Goal: Transaction & Acquisition: Subscribe to service/newsletter

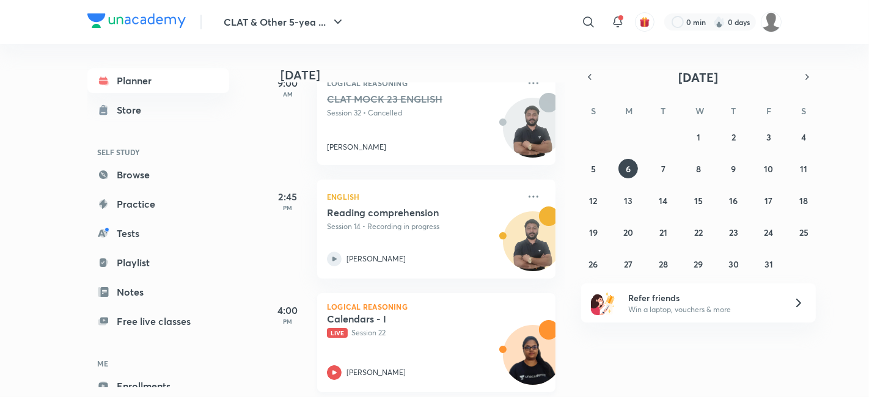
scroll to position [339, 0]
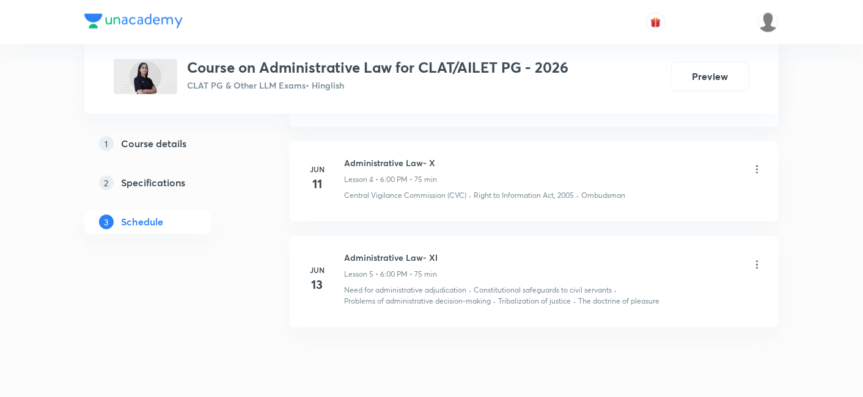
scroll to position [1028, 0]
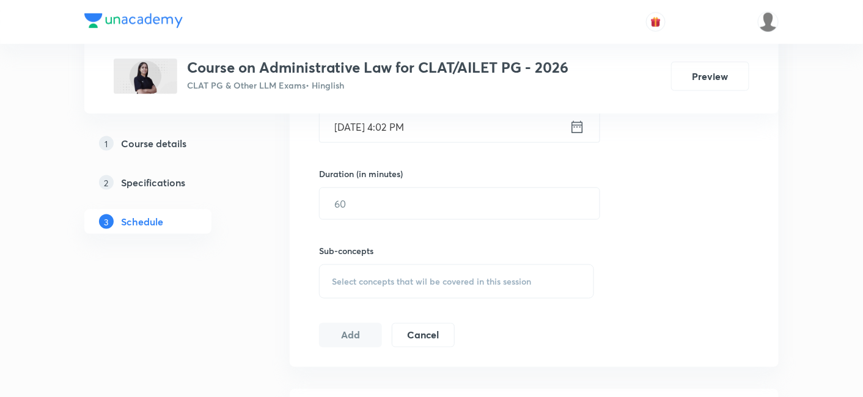
scroll to position [213, 0]
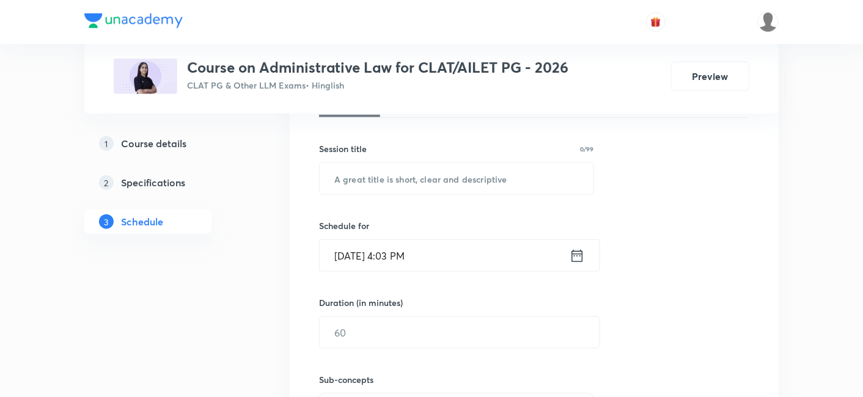
scroll to position [407, 0]
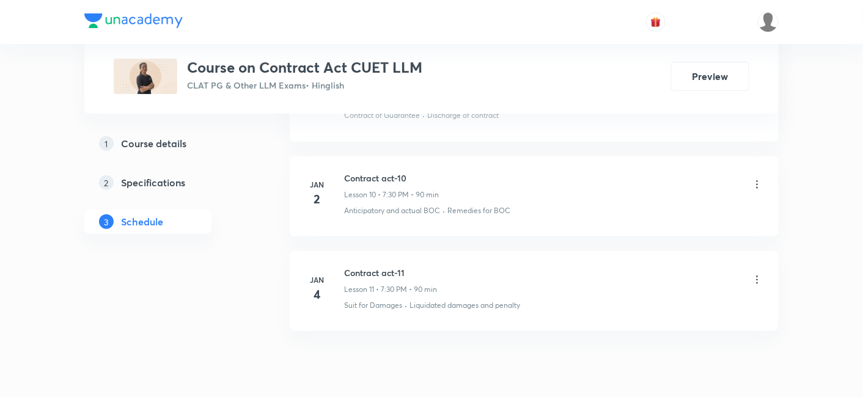
scroll to position [1563, 0]
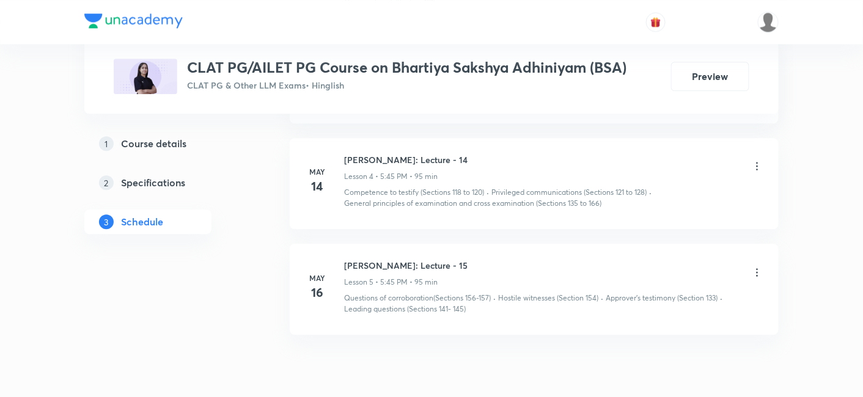
scroll to position [1050, 0]
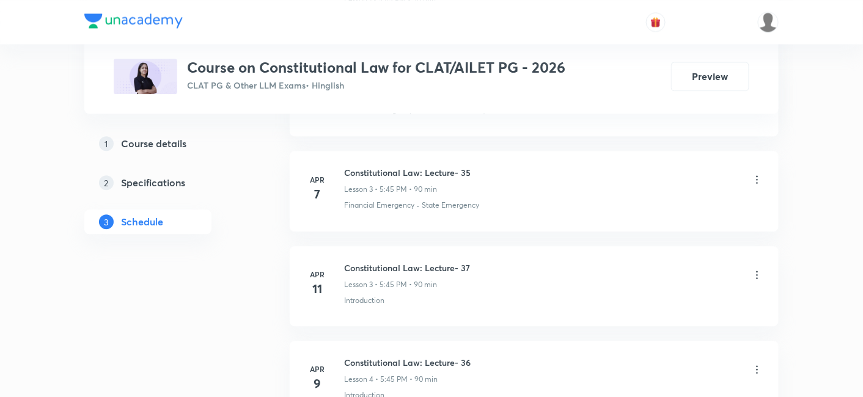
scroll to position [926, 0]
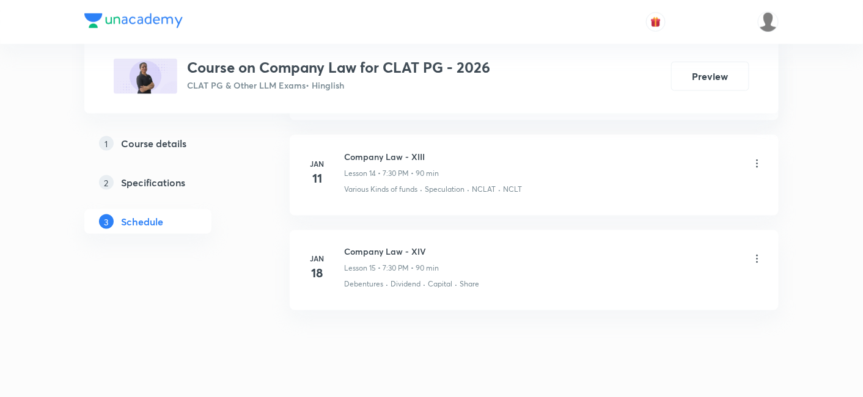
scroll to position [1953, 0]
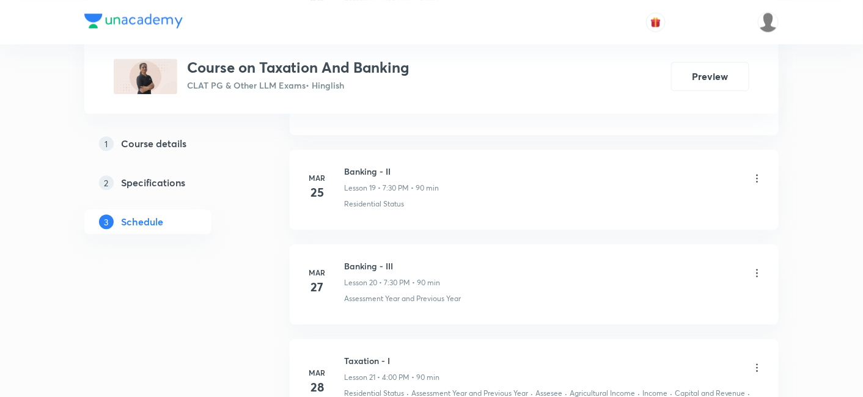
scroll to position [2517, 0]
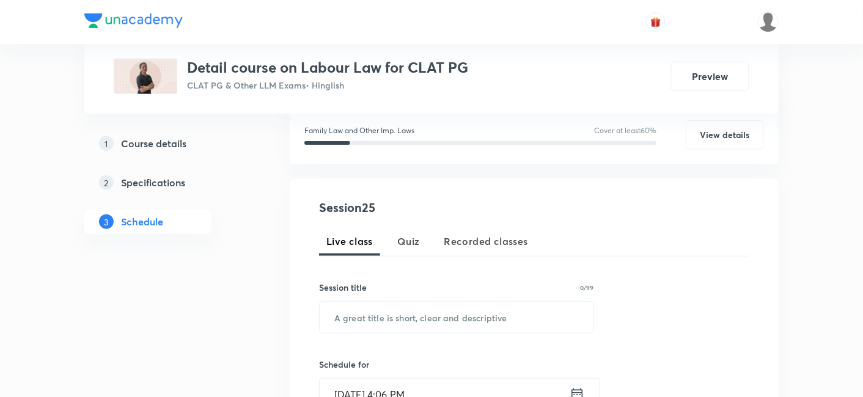
scroll to position [204, 0]
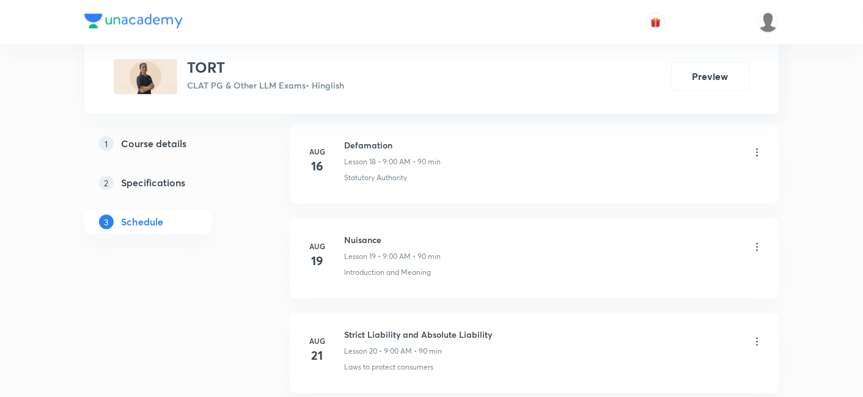
scroll to position [2581, 0]
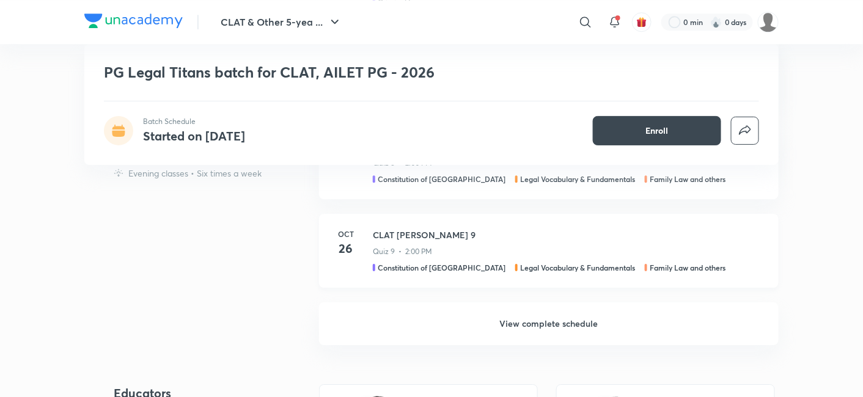
scroll to position [1086, 0]
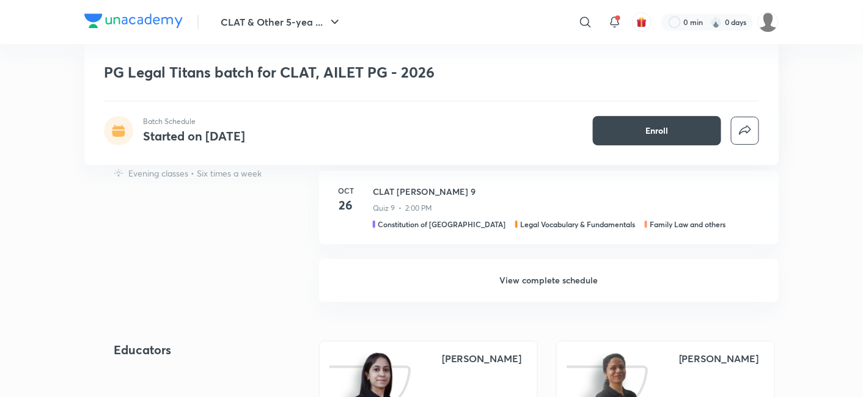
click at [505, 285] on h6 "View complete schedule" at bounding box center [549, 280] width 460 height 43
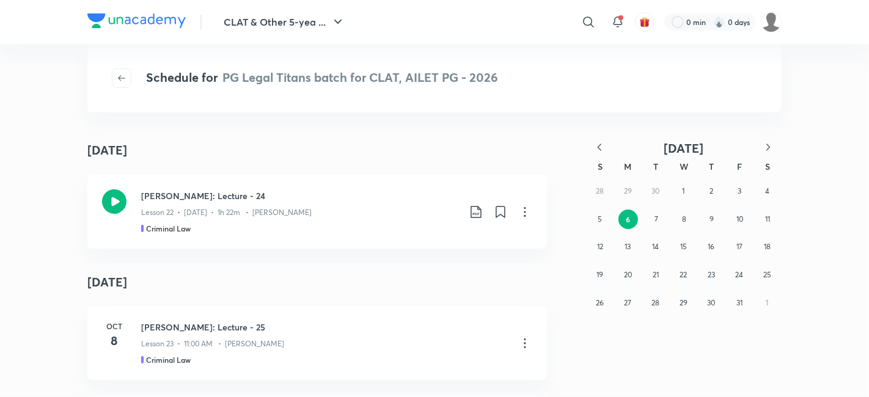
click at [661, 187] on div "28 29 30 1 2 3 4 5 6 7 8 9 10 11 12 13 14 15 16 17 18 19 20 21 22 23 24 25 26 2…" at bounding box center [684, 246] width 196 height 139
click at [602, 154] on button "button" at bounding box center [599, 148] width 27 height 15
click at [653, 219] on button "9" at bounding box center [656, 220] width 20 height 20
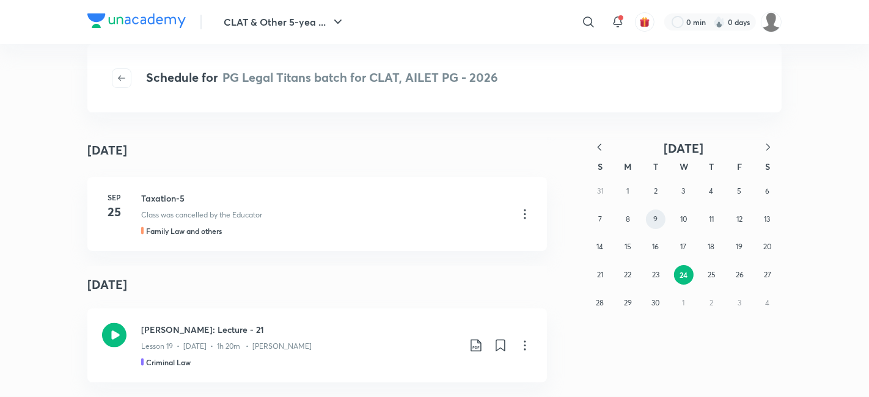
scroll to position [1716, 0]
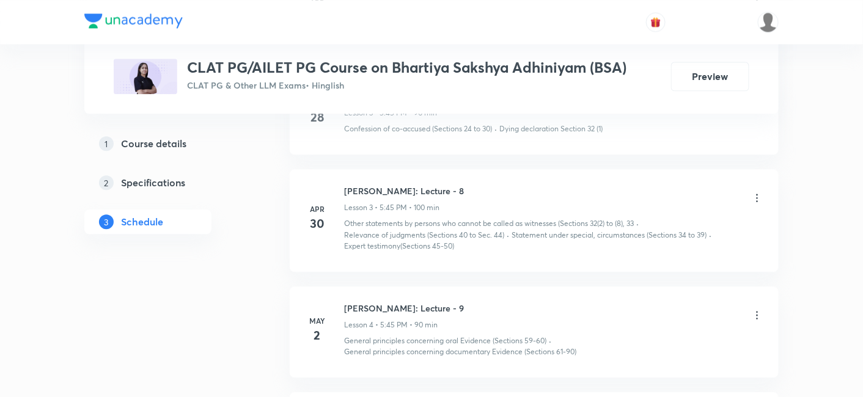
scroll to position [827, 0]
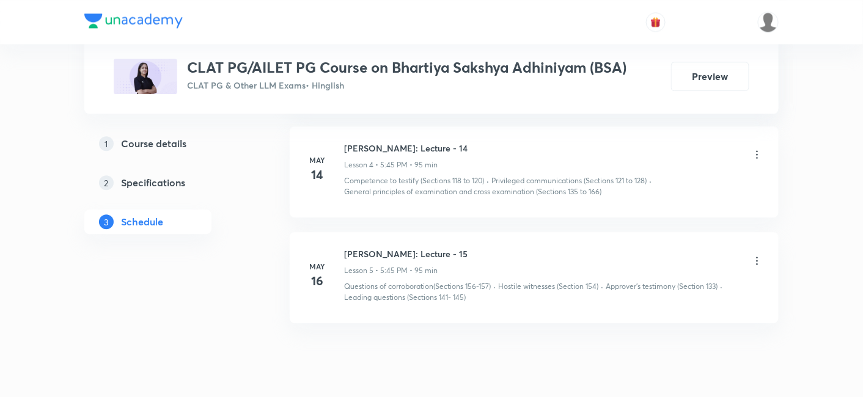
scroll to position [1050, 0]
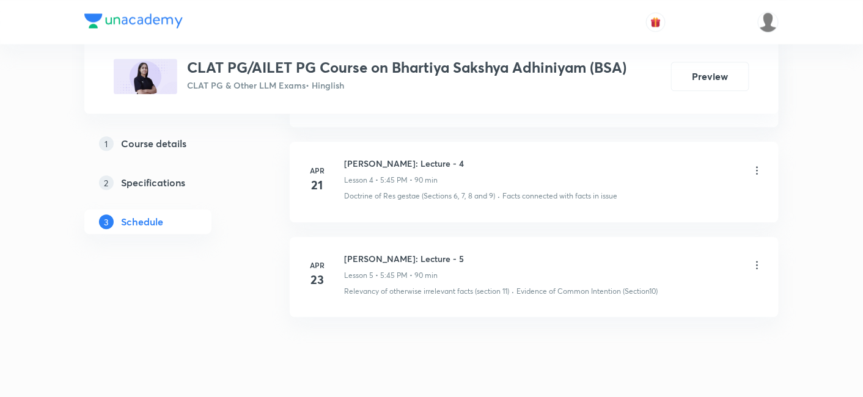
scroll to position [995, 0]
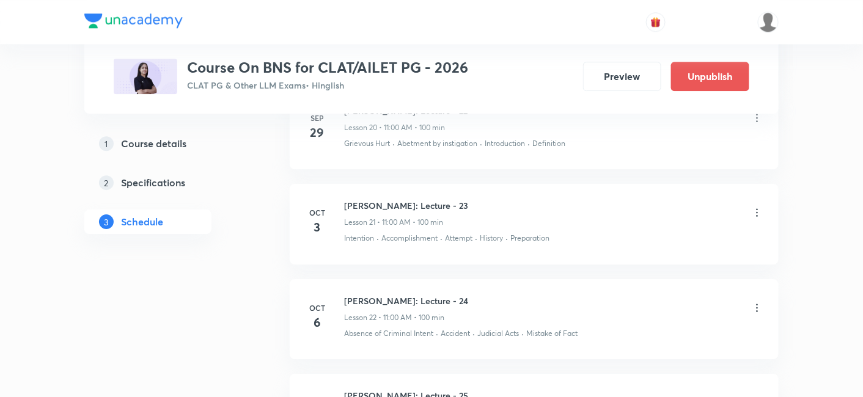
scroll to position [2495, 0]
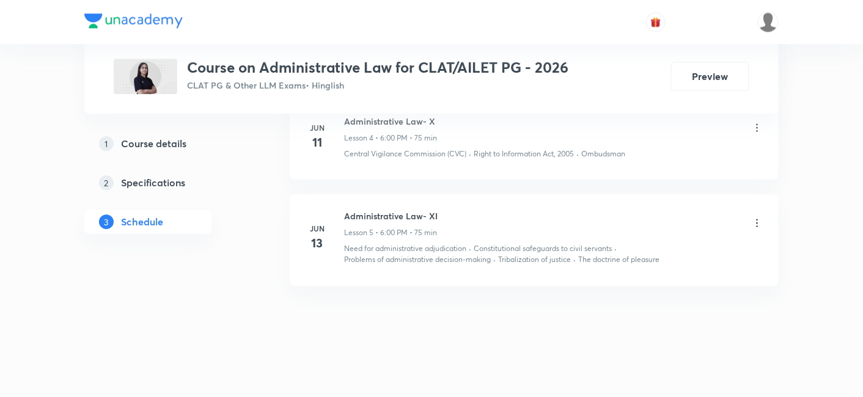
scroll to position [1028, 0]
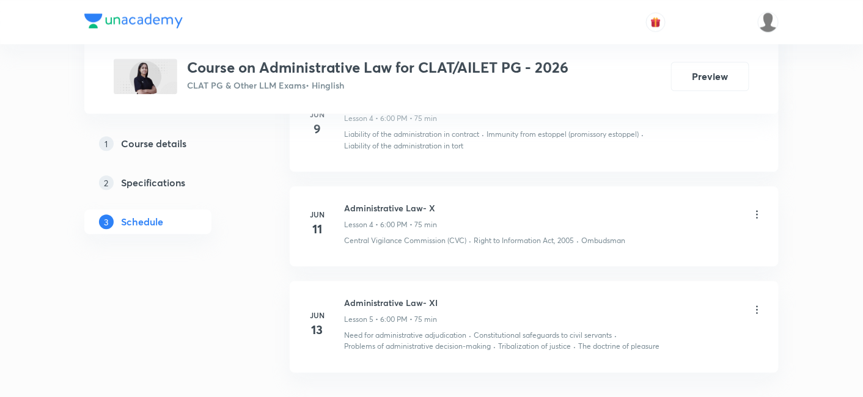
scroll to position [1028, 0]
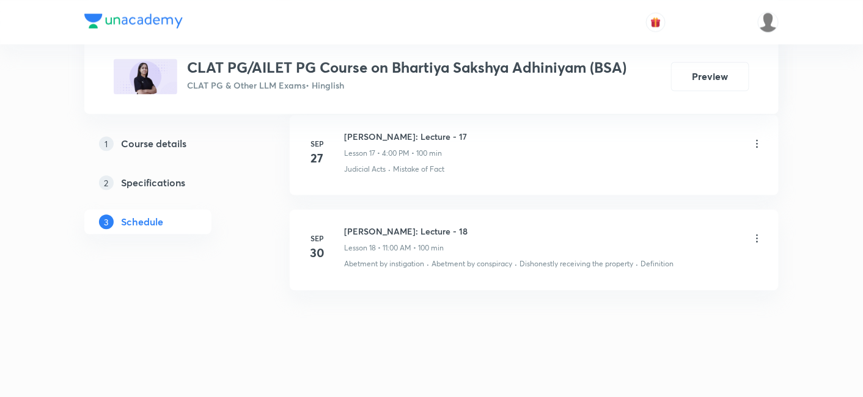
scroll to position [2112, 0]
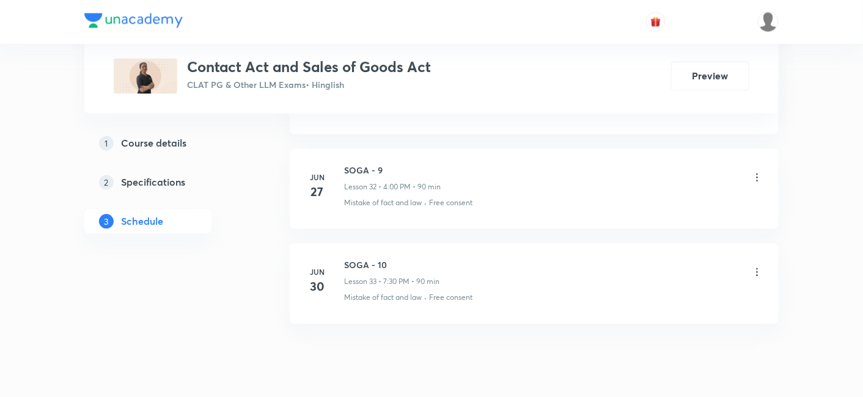
scroll to position [3640, 0]
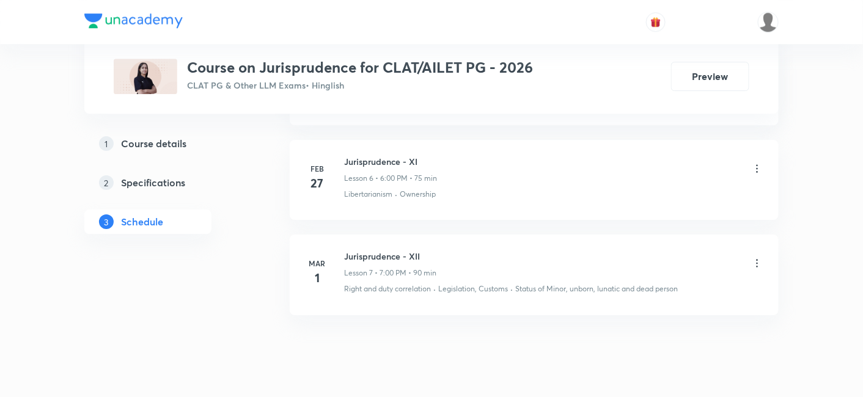
scroll to position [1183, 0]
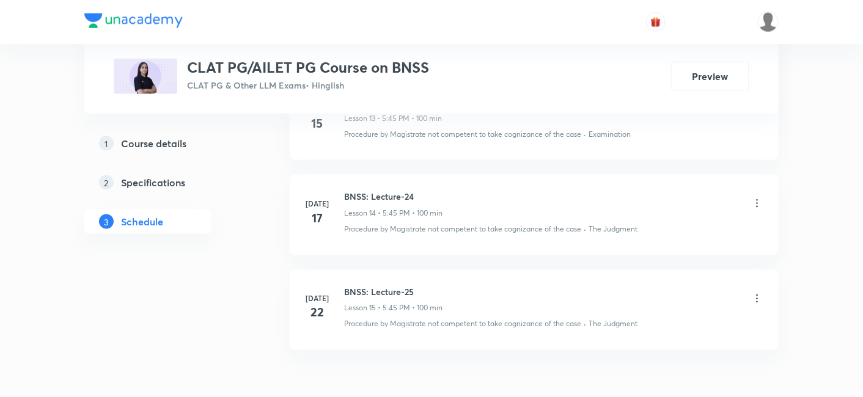
scroll to position [1940, 0]
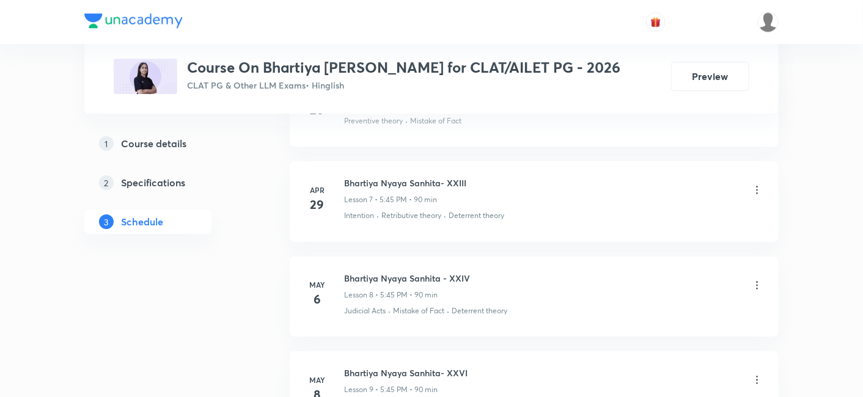
scroll to position [1168, 0]
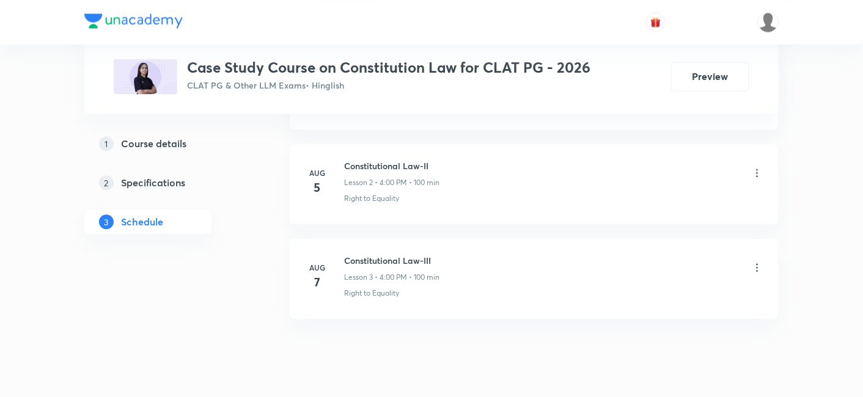
scroll to position [805, 0]
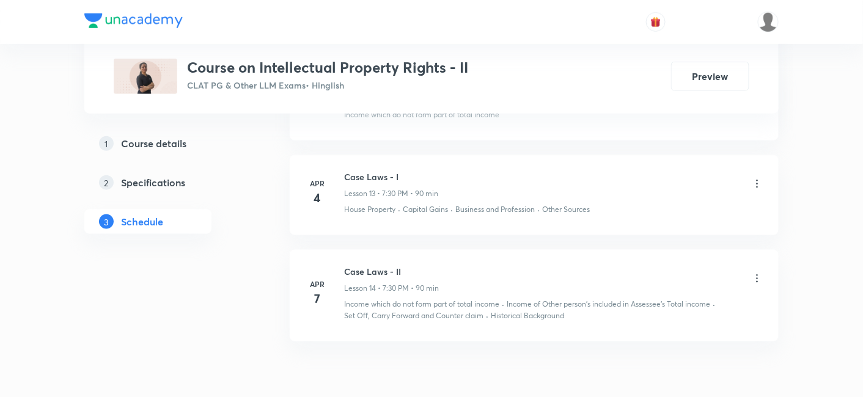
scroll to position [1856, 0]
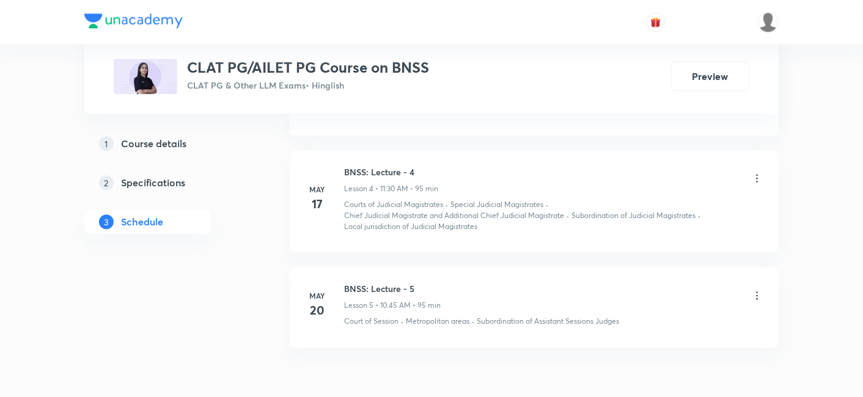
scroll to position [1050, 0]
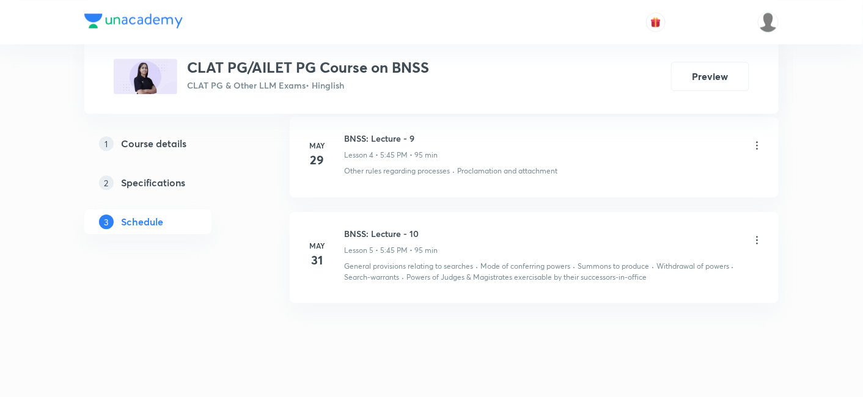
scroll to position [1017, 0]
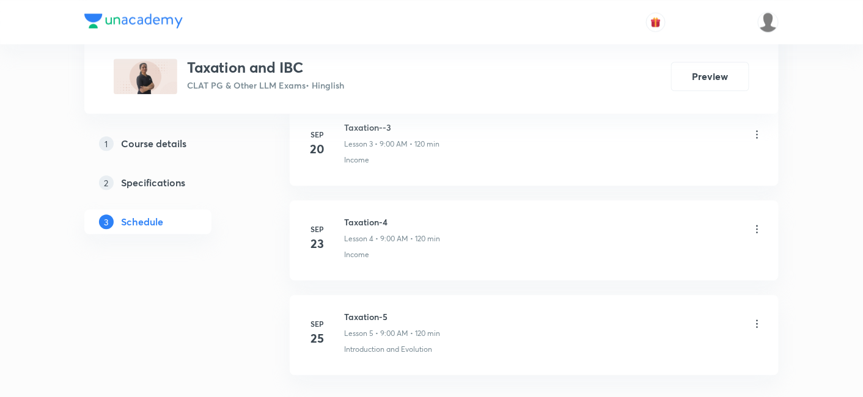
scroll to position [926, 0]
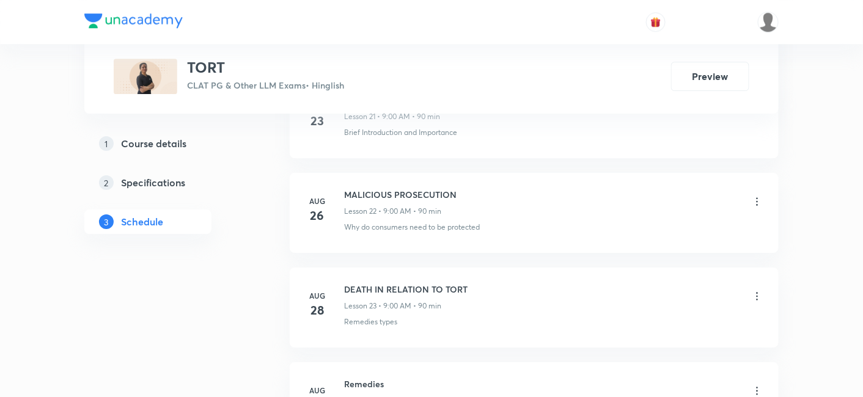
scroll to position [2649, 0]
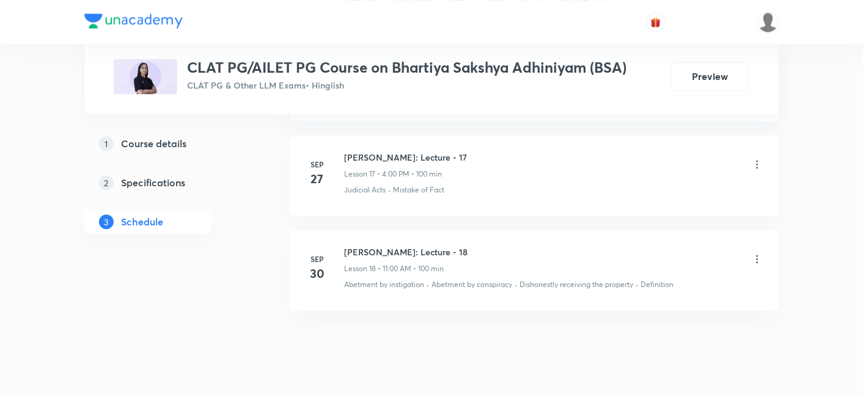
scroll to position [2225, 0]
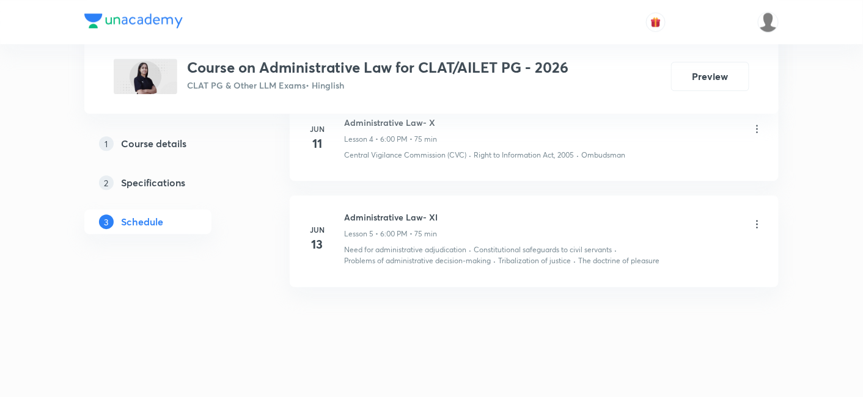
scroll to position [1028, 0]
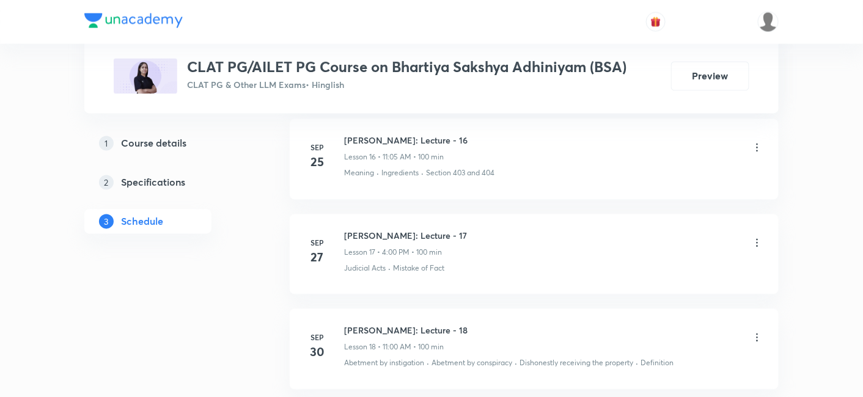
scroll to position [2225, 0]
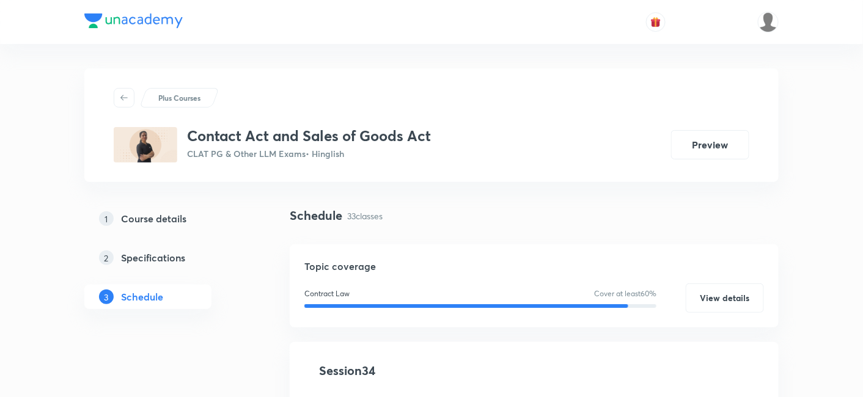
scroll to position [204, 0]
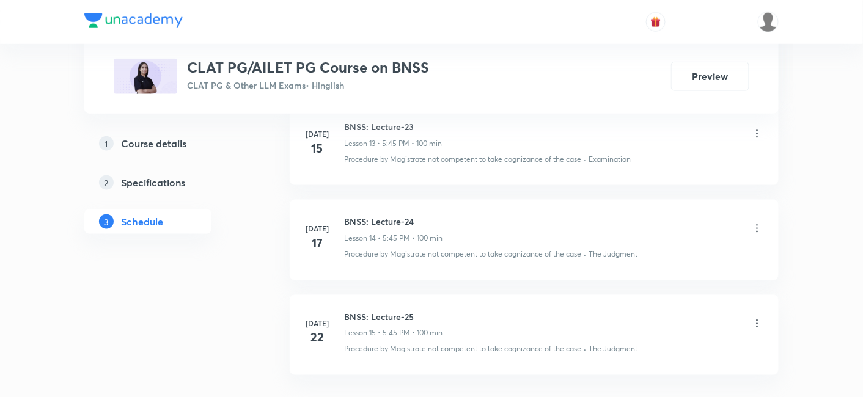
scroll to position [1940, 0]
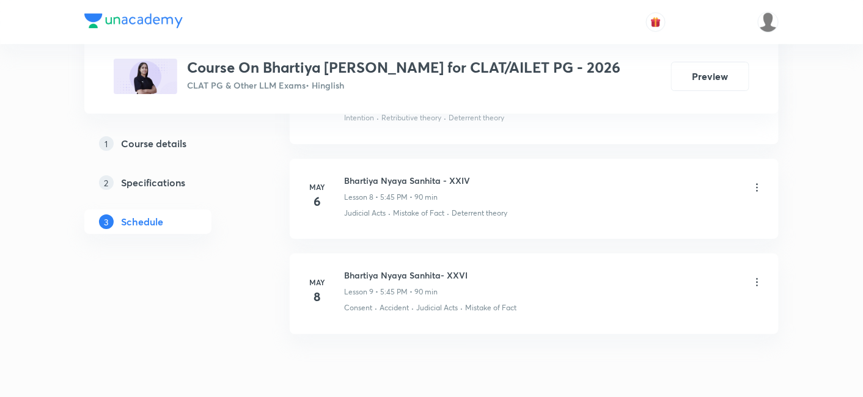
scroll to position [1373, 0]
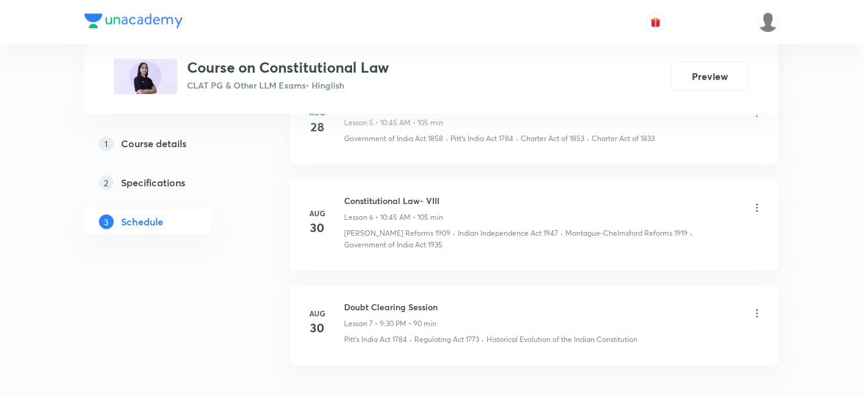
scroll to position [1195, 0]
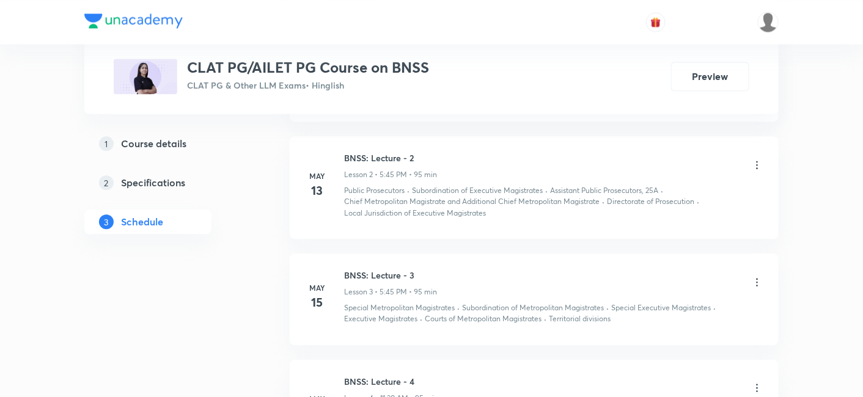
scroll to position [825, 0]
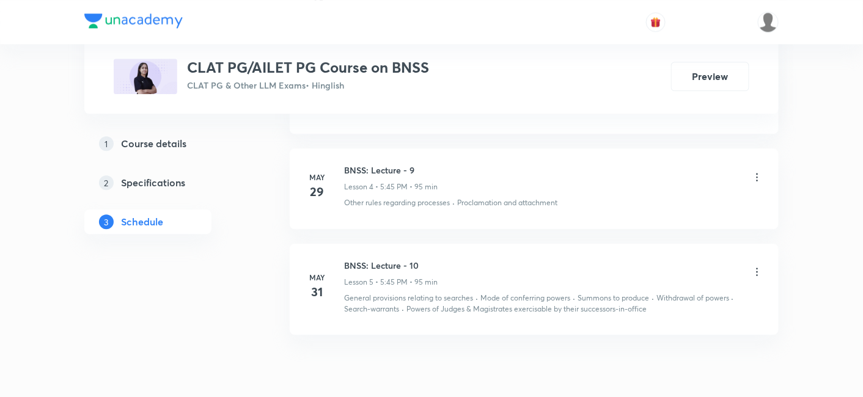
scroll to position [1017, 0]
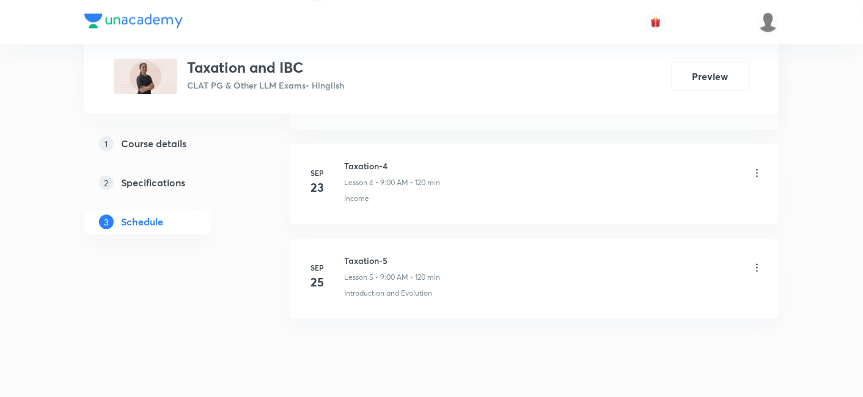
scroll to position [994, 0]
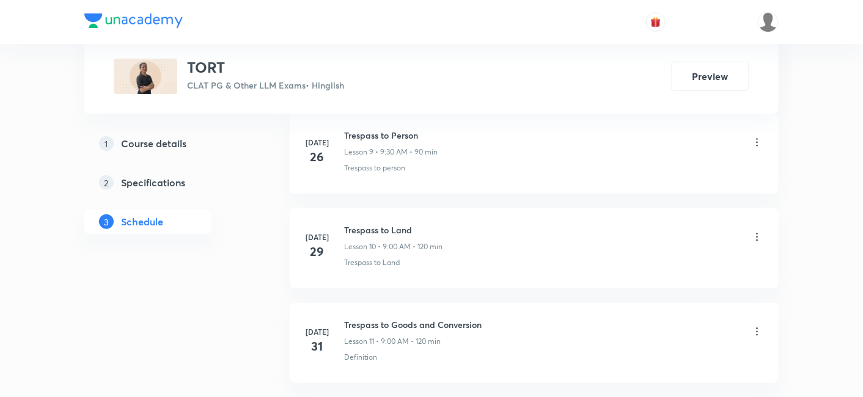
scroll to position [1562, 0]
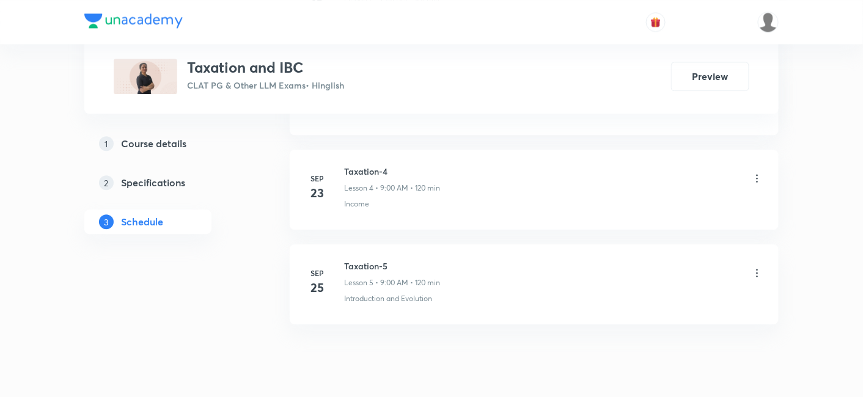
scroll to position [994, 0]
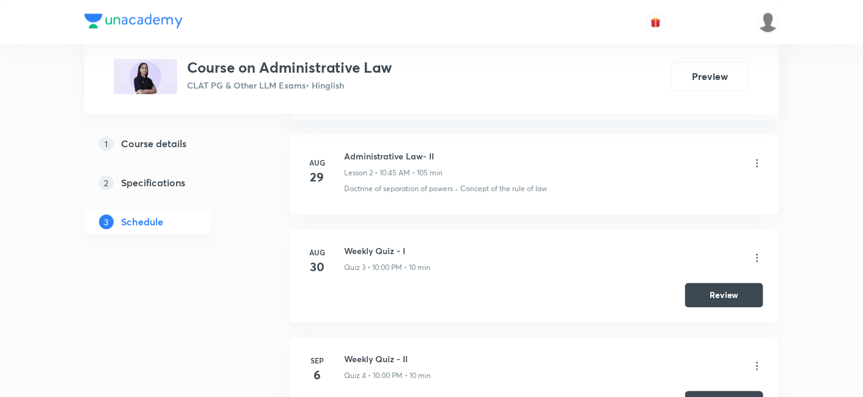
scroll to position [876, 0]
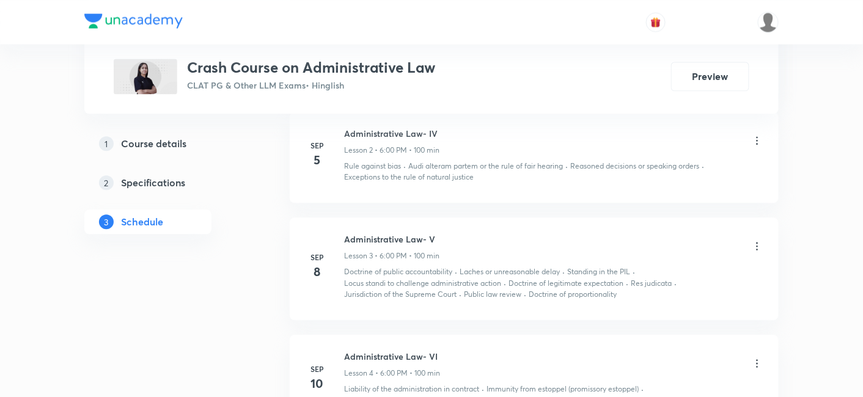
scroll to position [1050, 0]
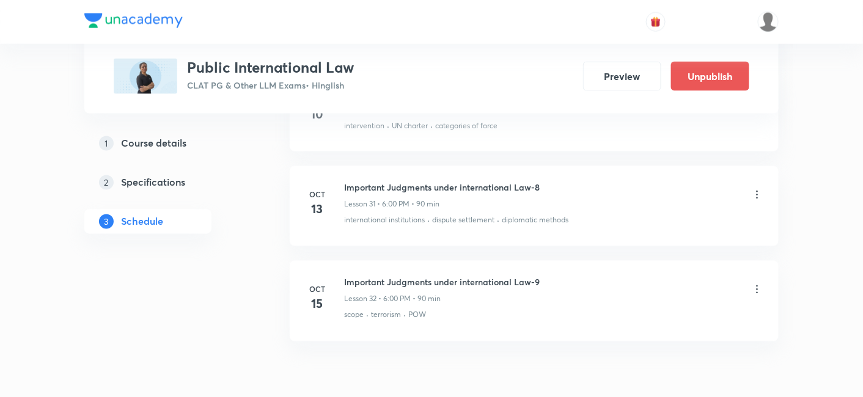
scroll to position [3549, 0]
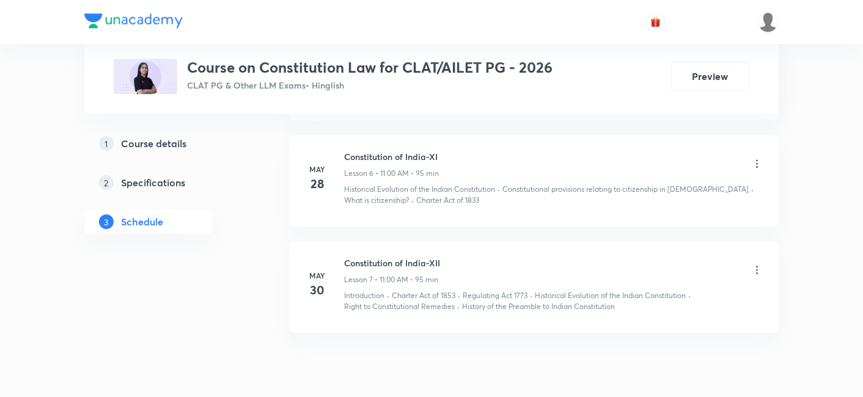
scroll to position [1205, 0]
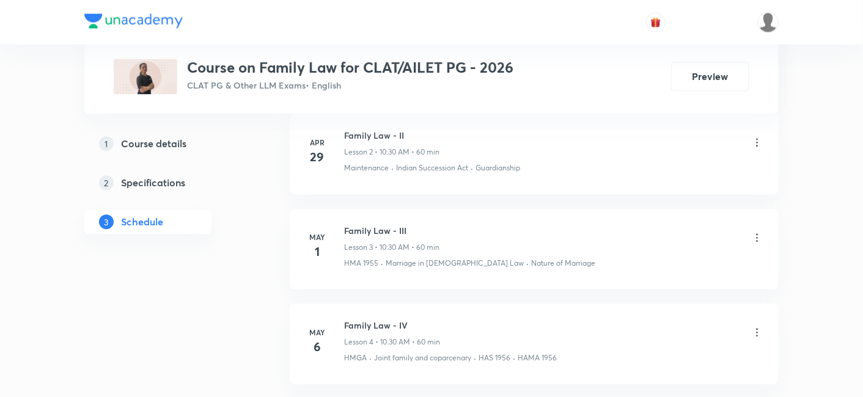
scroll to position [850, 0]
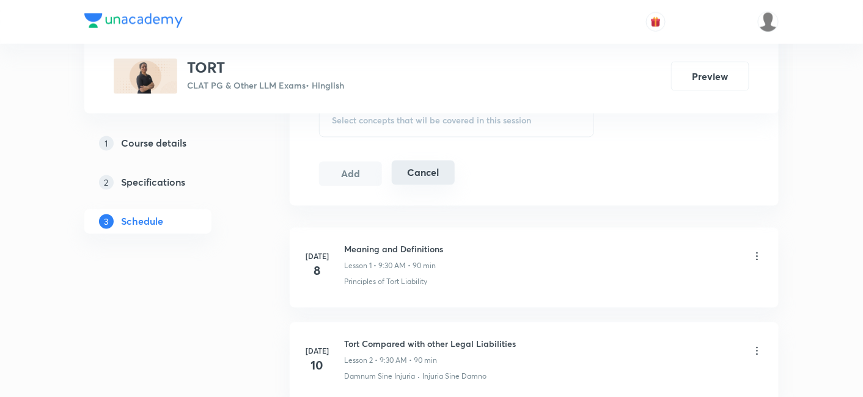
scroll to position [679, 0]
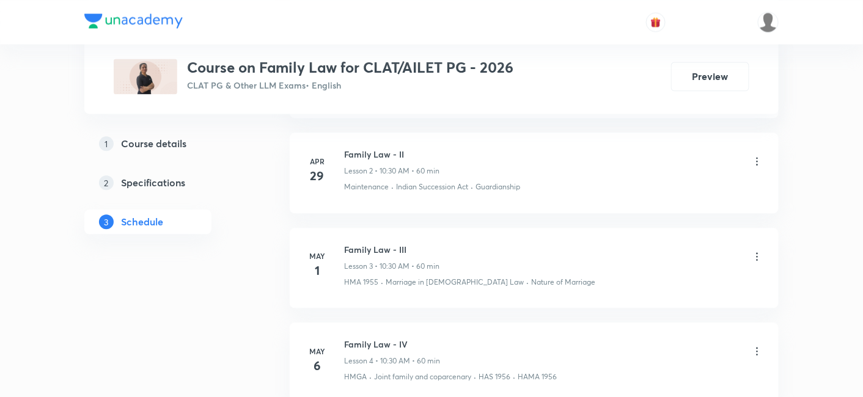
scroll to position [578, 0]
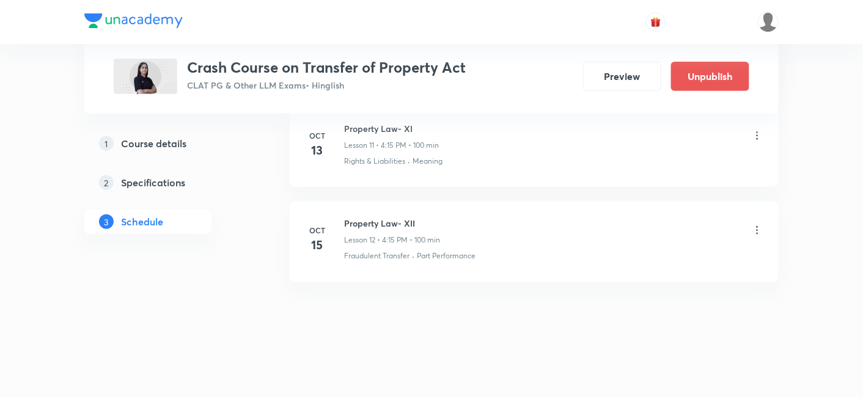
scroll to position [1658, 0]
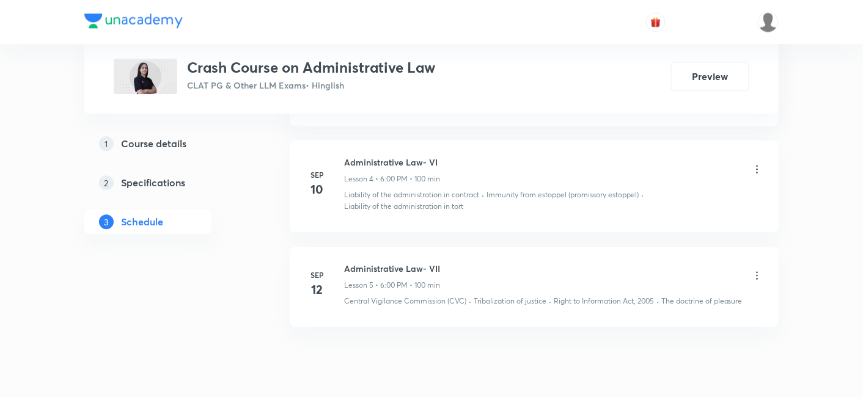
scroll to position [1050, 0]
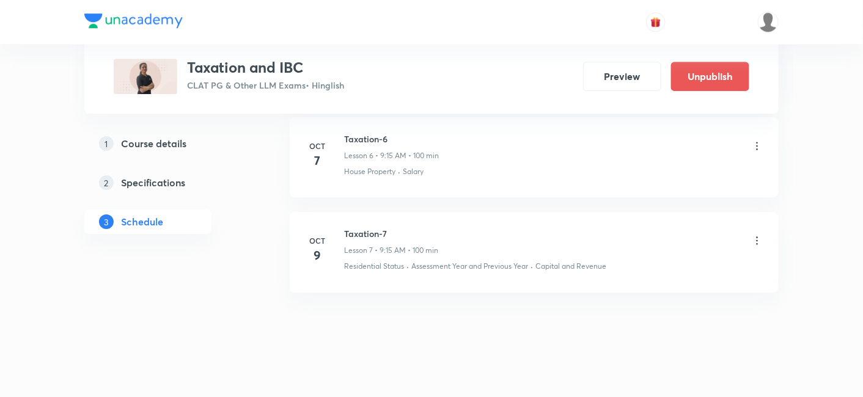
scroll to position [1183, 0]
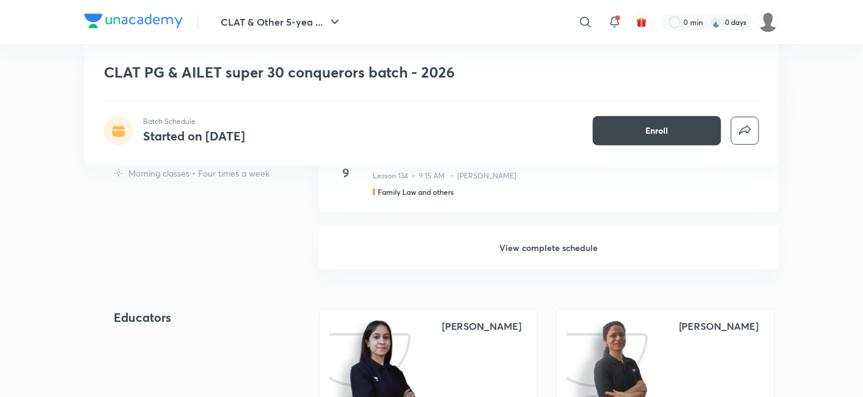
scroll to position [1223, 0]
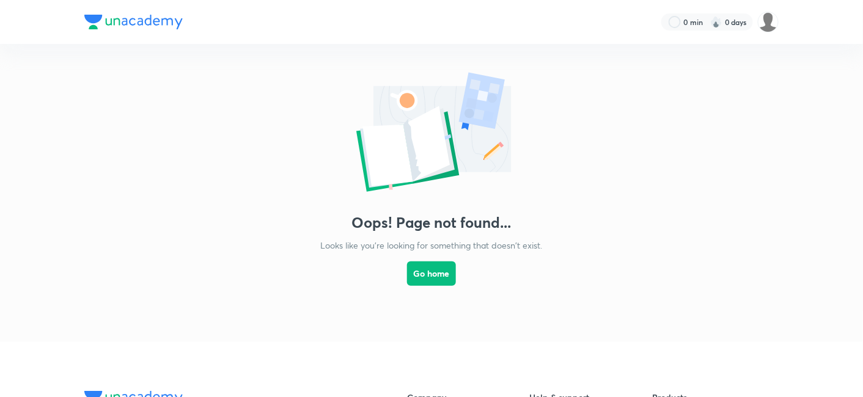
click at [779, 18] on picture at bounding box center [768, 22] width 21 height 21
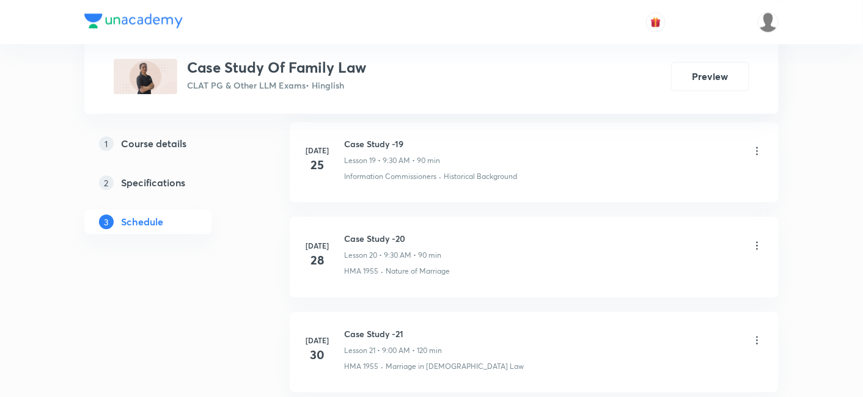
scroll to position [2507, 0]
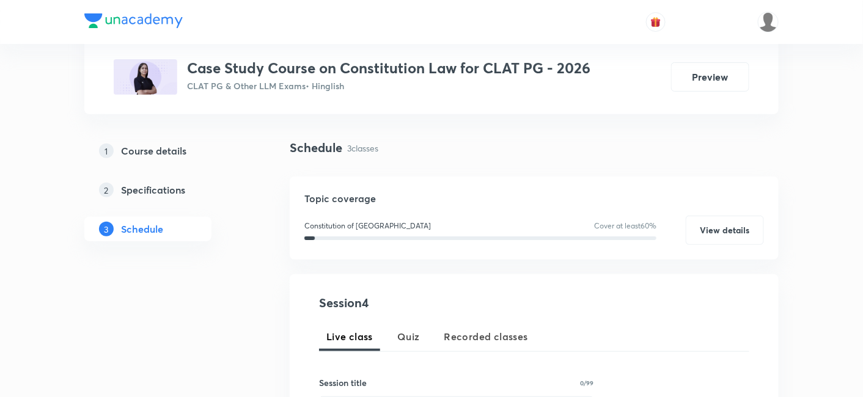
scroll to position [133, 0]
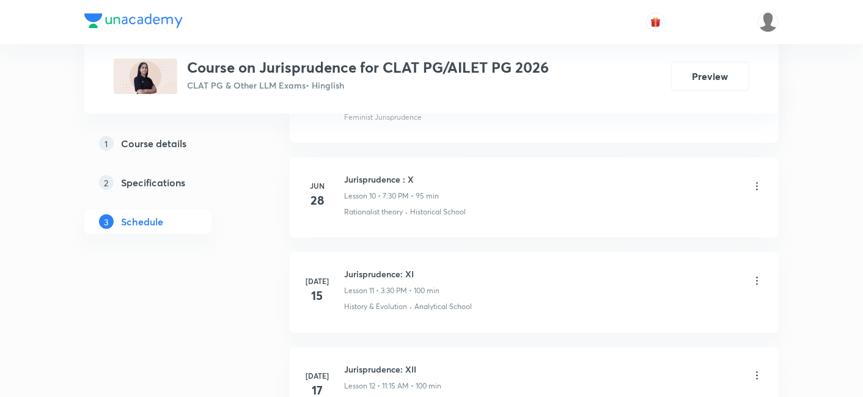
scroll to position [1398, 0]
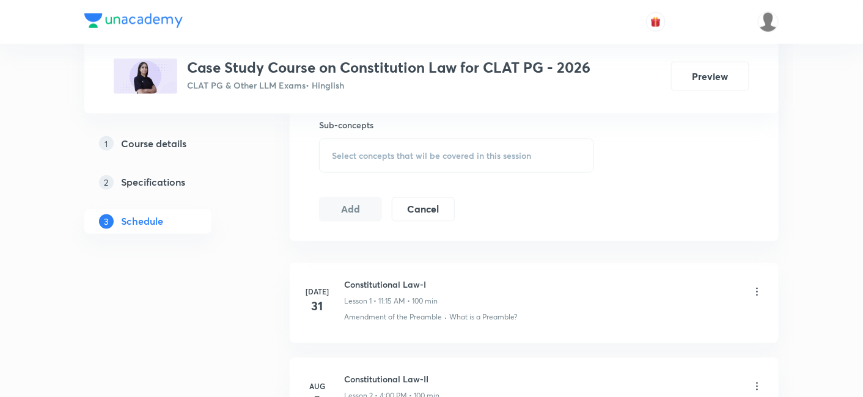
scroll to position [533, 0]
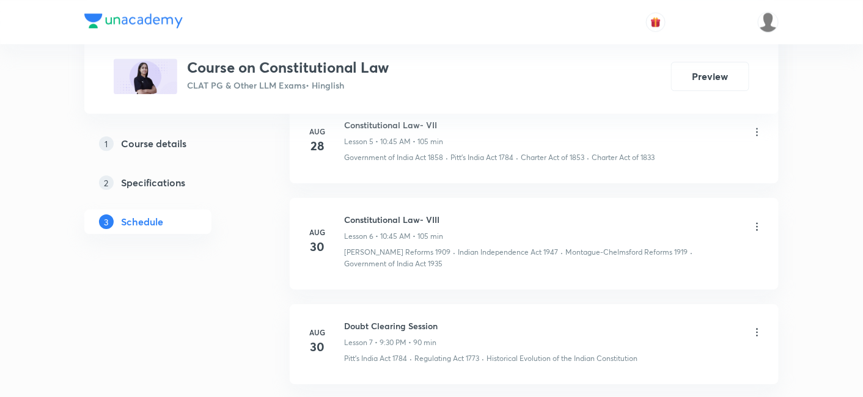
scroll to position [1195, 0]
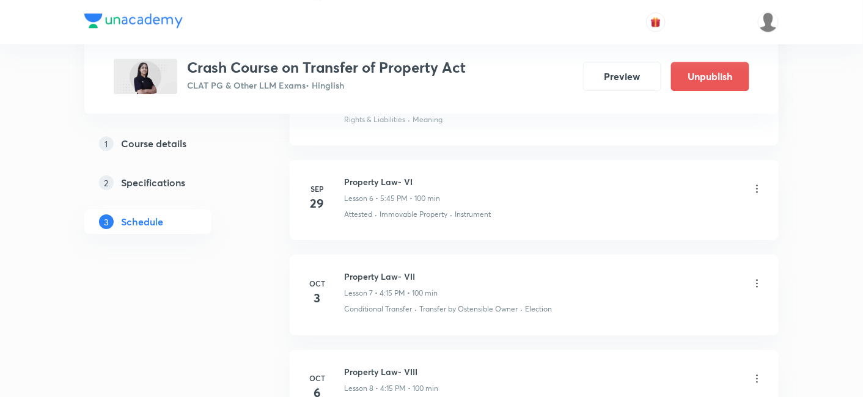
scroll to position [1154, 0]
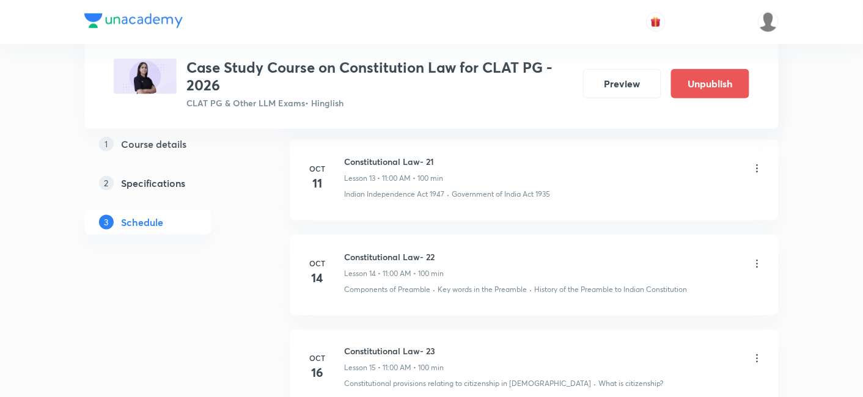
scroll to position [2050, 0]
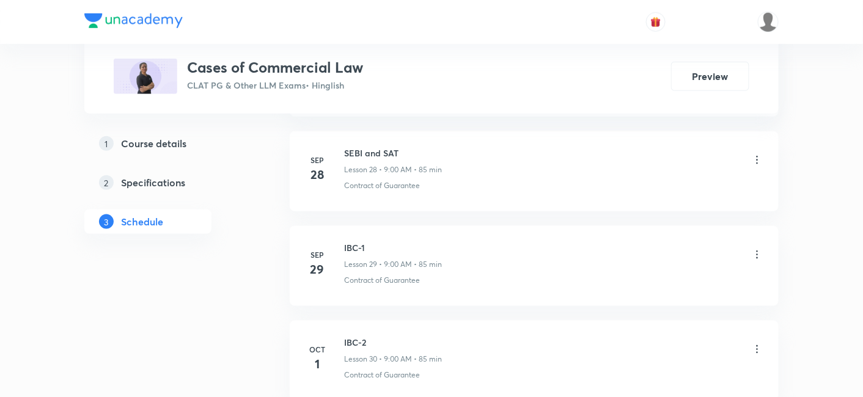
scroll to position [3354, 0]
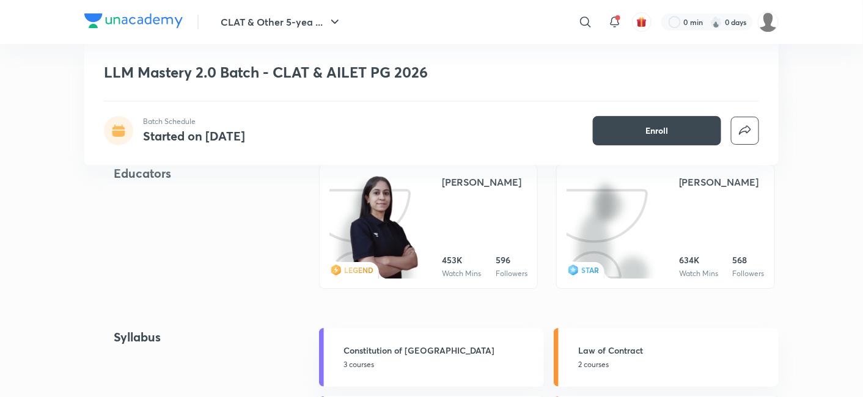
scroll to position [1086, 0]
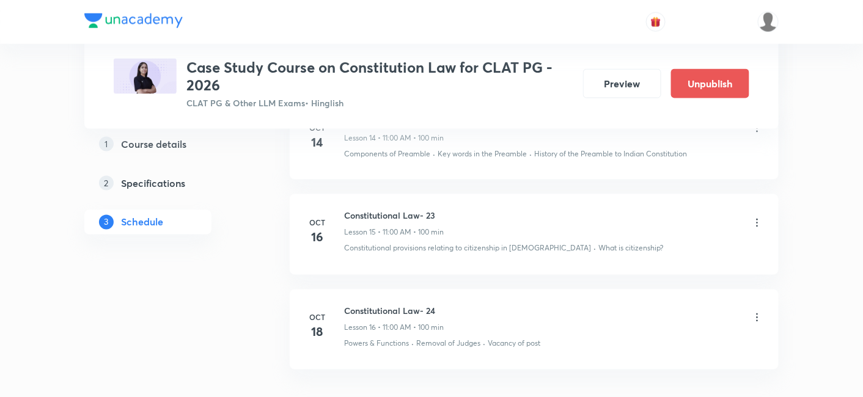
scroll to position [2050, 0]
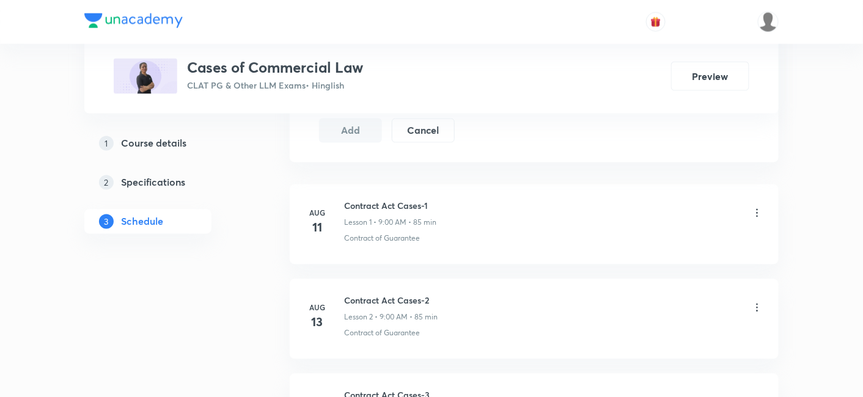
scroll to position [679, 0]
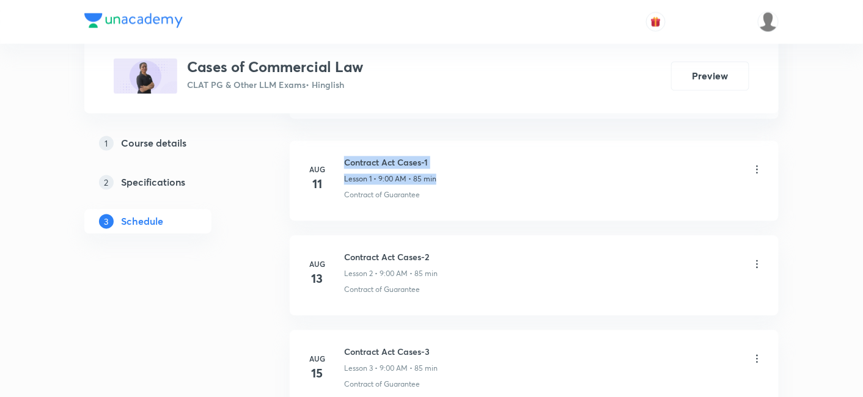
drag, startPoint x: 344, startPoint y: 164, endPoint x: 484, endPoint y: 181, distance: 140.4
click at [484, 181] on div "Contract Act Cases-1 Lesson 1 • 9:00 AM • 85 min" at bounding box center [553, 171] width 419 height 29
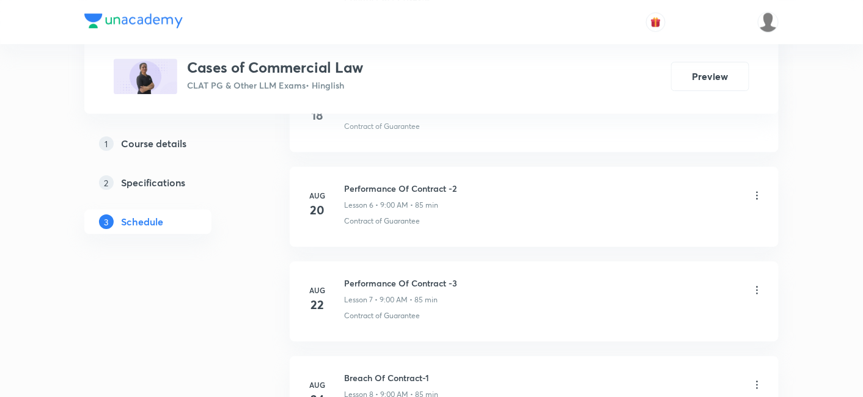
scroll to position [1154, 0]
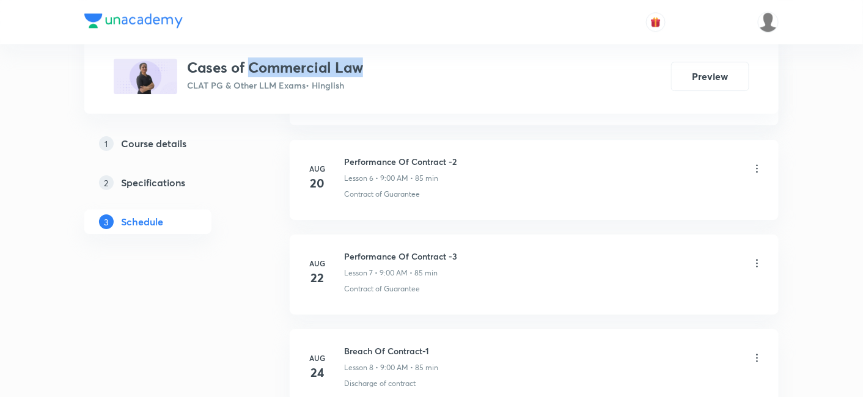
copy h3 "Commercial Law"
drag, startPoint x: 253, startPoint y: 67, endPoint x: 360, endPoint y: 64, distance: 106.4
click at [360, 64] on h3 "Cases of Commercial Law" at bounding box center [275, 68] width 176 height 18
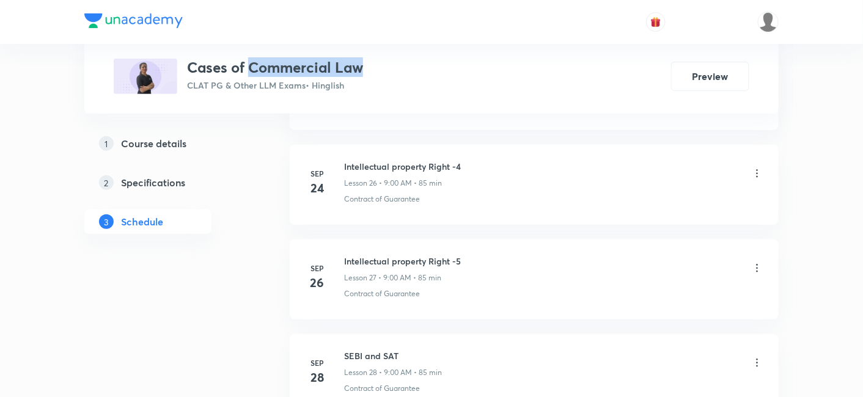
scroll to position [3015, 0]
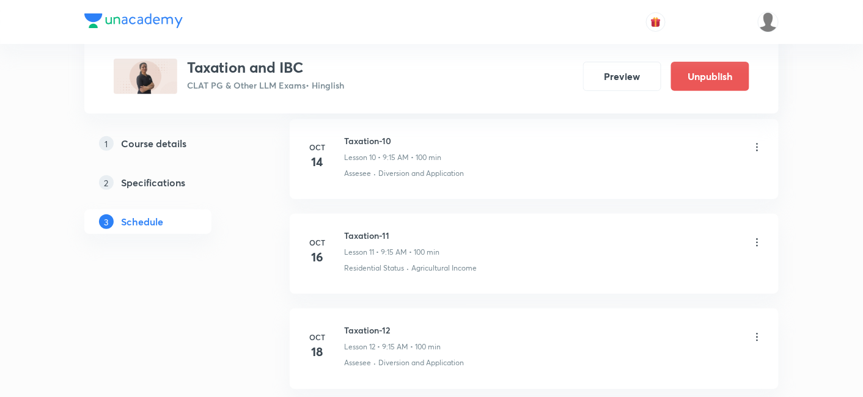
scroll to position [1751, 0]
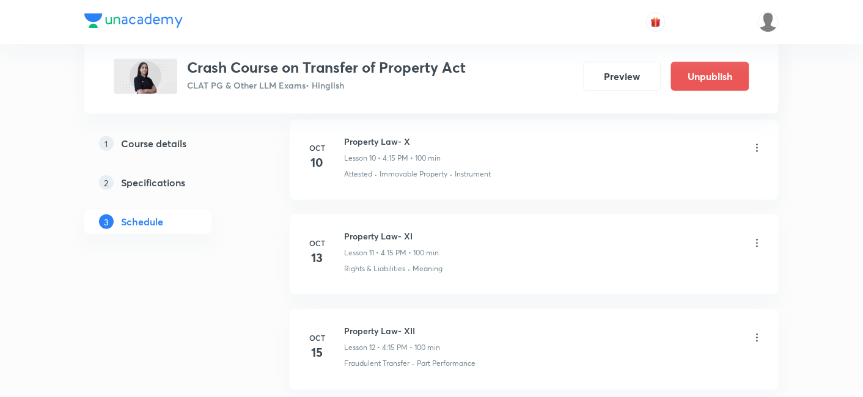
scroll to position [1658, 0]
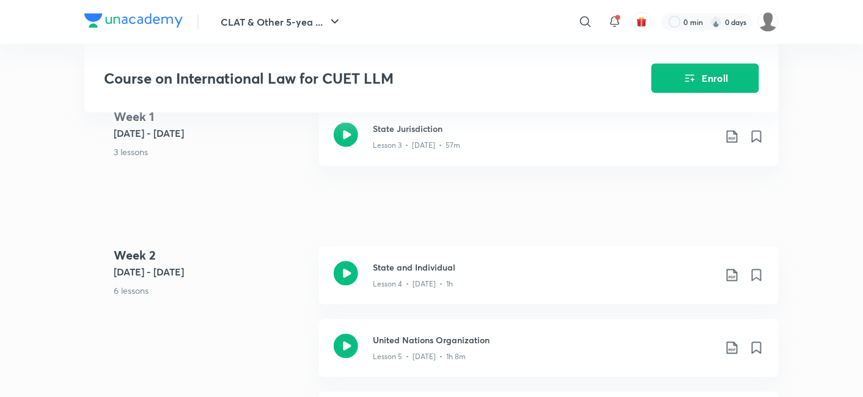
scroll to position [665, 0]
